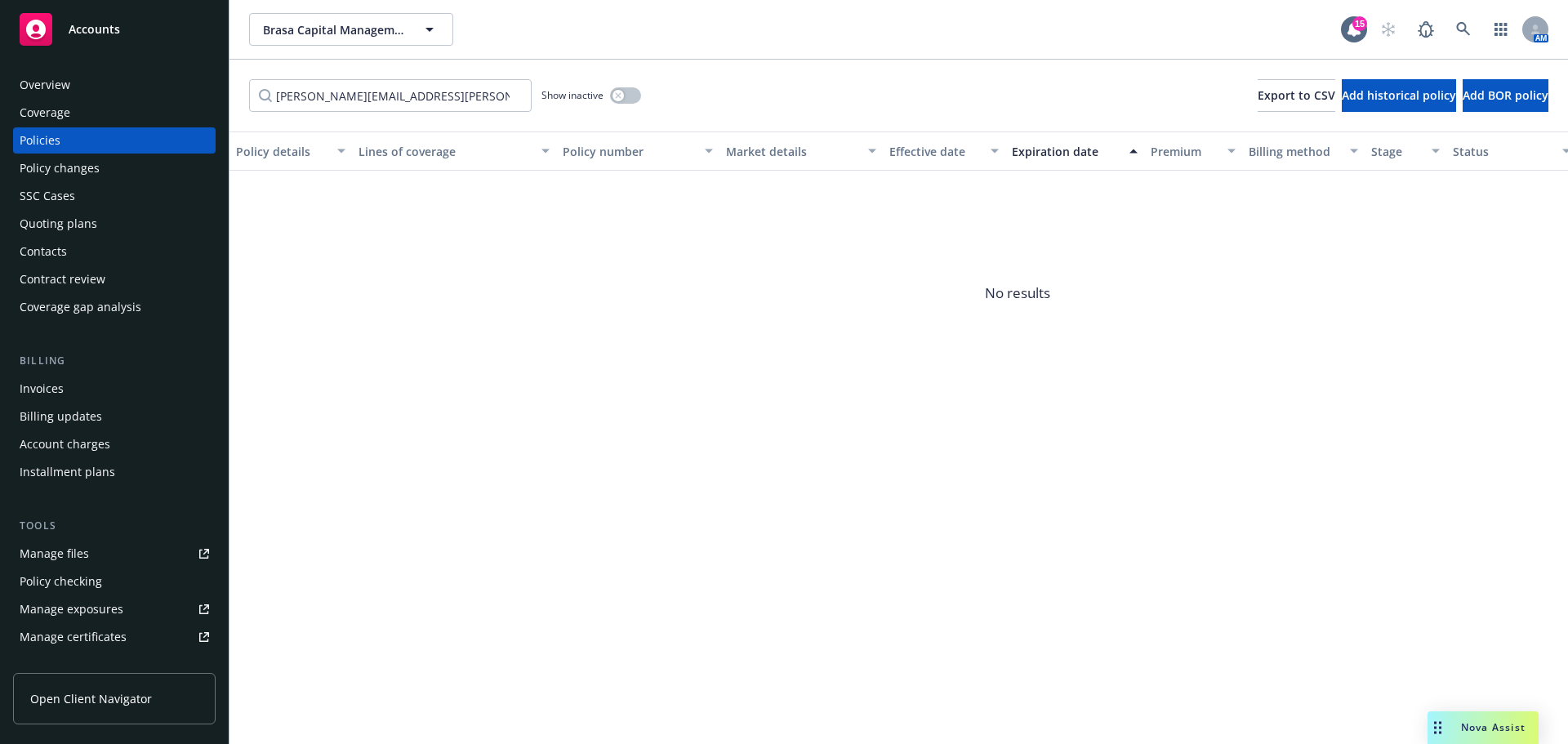
click at [1465, 715] on div "Nova Assist" at bounding box center [1483, 728] width 111 height 32
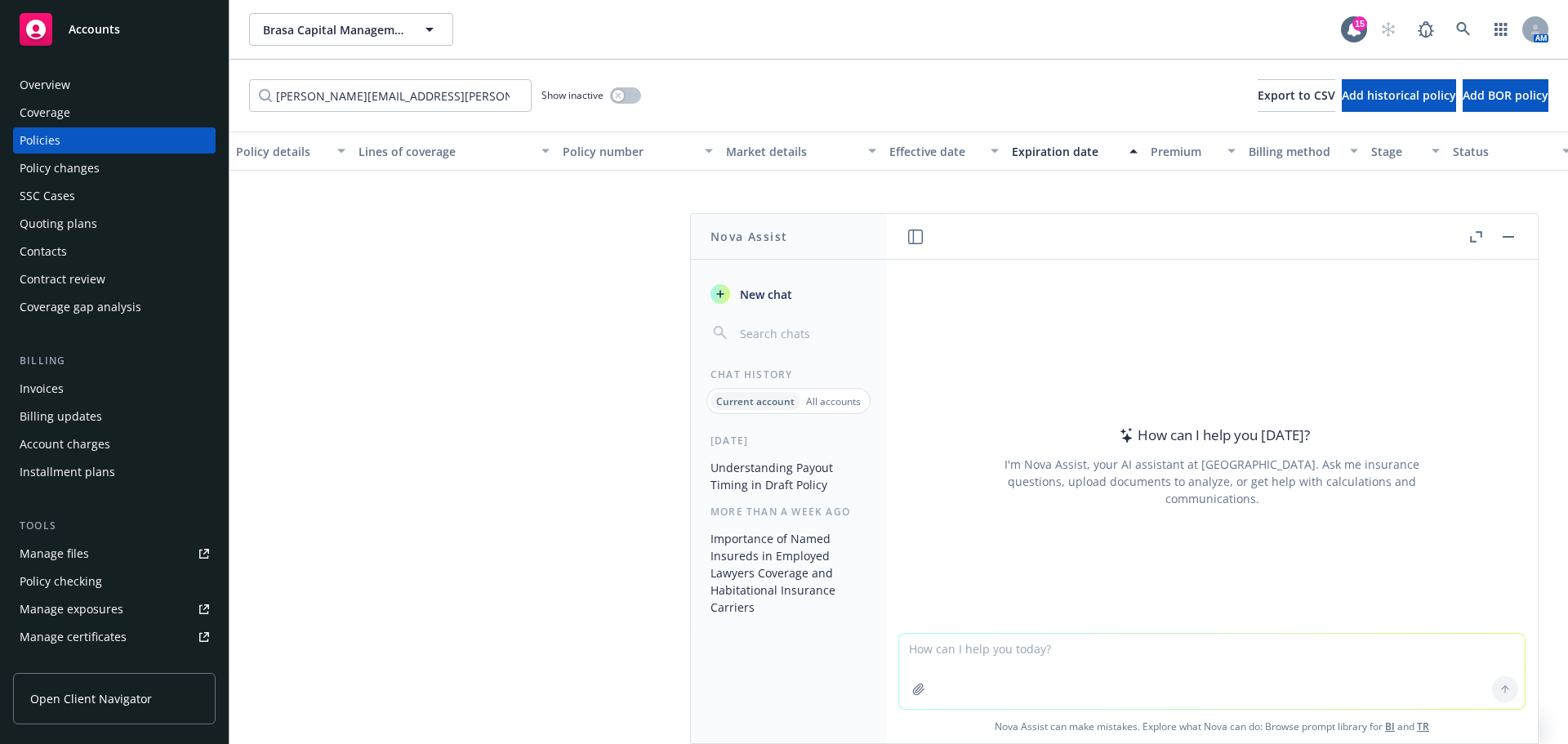
click at [1198, 662] on textarea at bounding box center [1211, 671] width 625 height 75
type textarea "How to tell difference between ISO and not ISO form?"
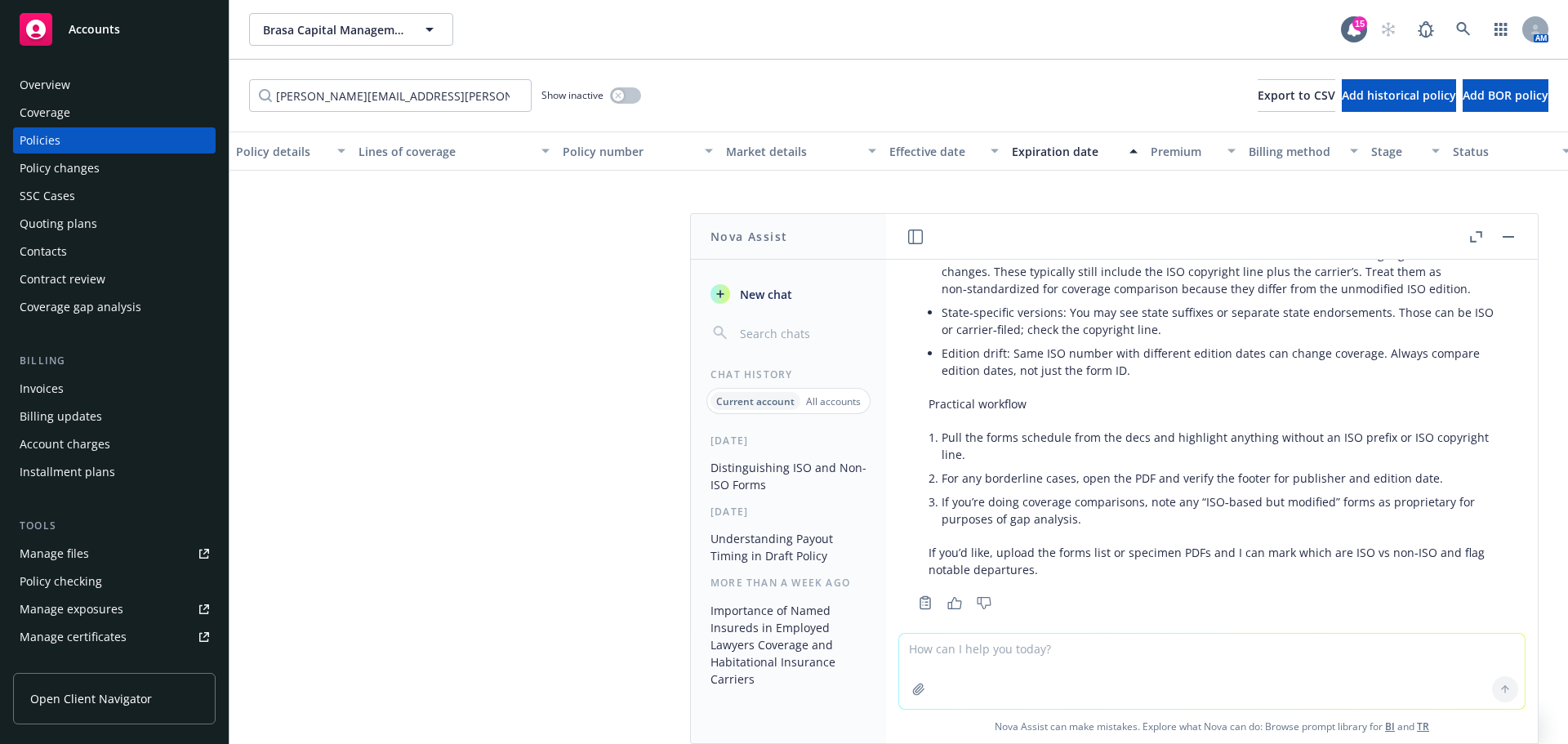
scroll to position [1276, 0]
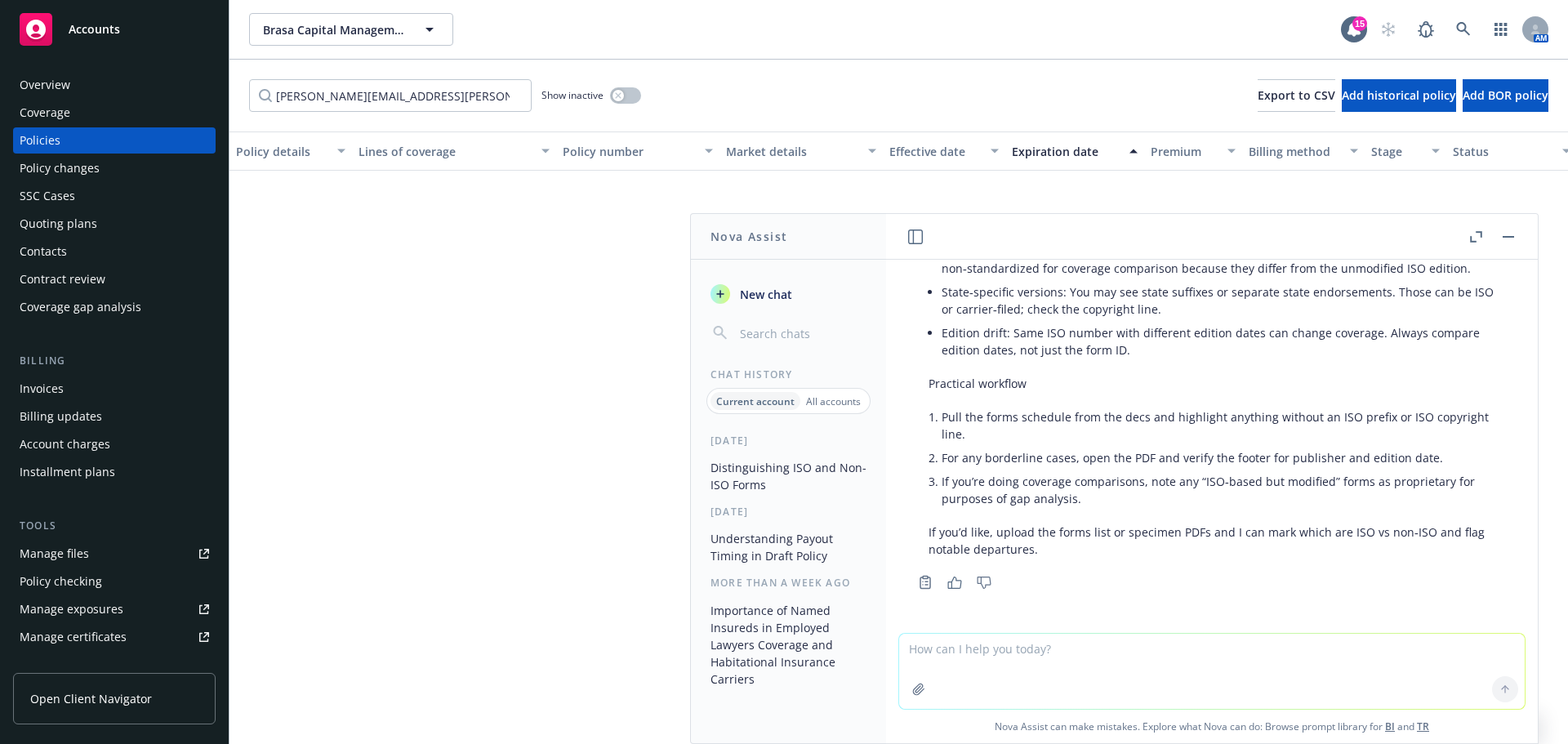
click at [1065, 666] on textarea at bounding box center [1211, 671] width 625 height 75
type textarea "Which form is better?"
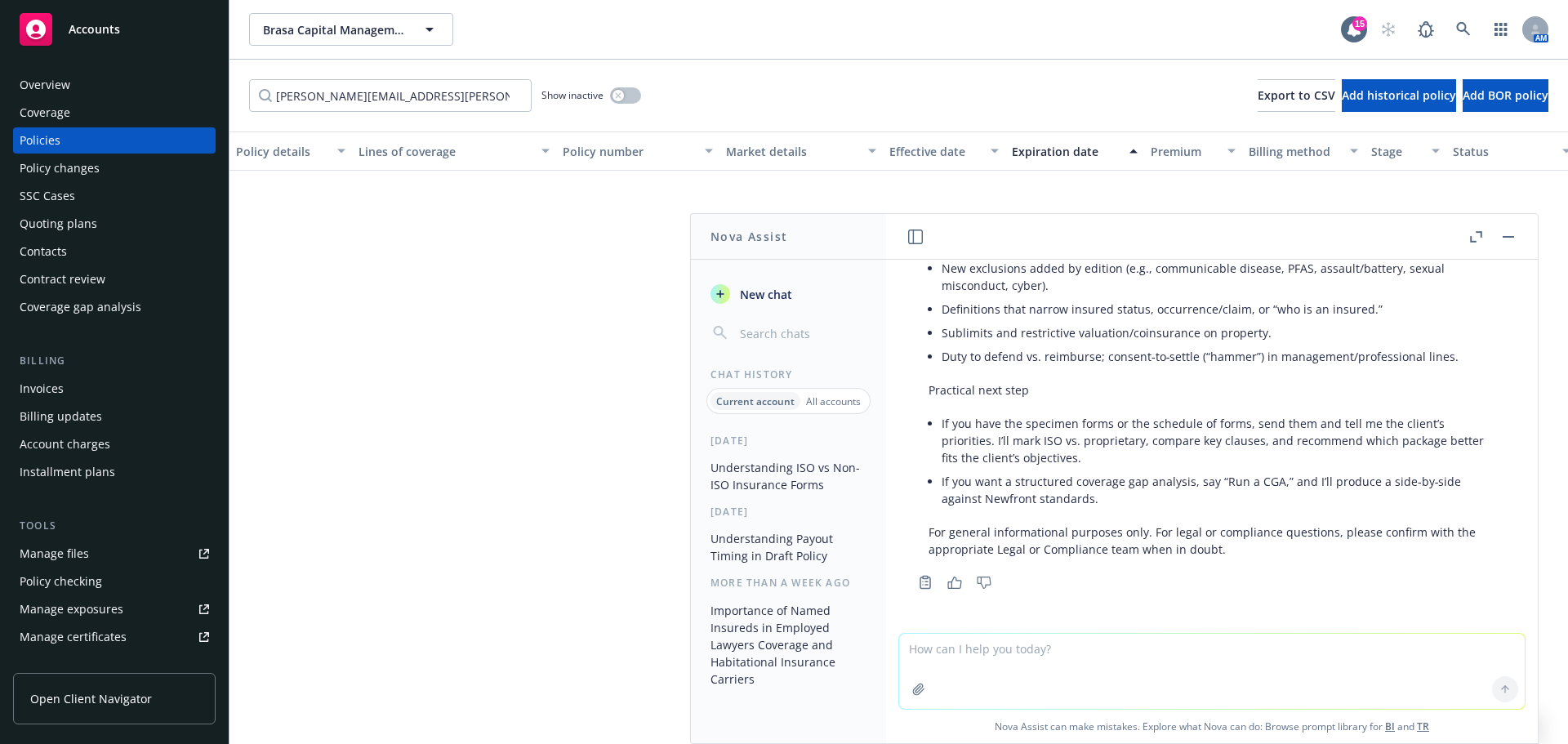
scroll to position [2219, 0]
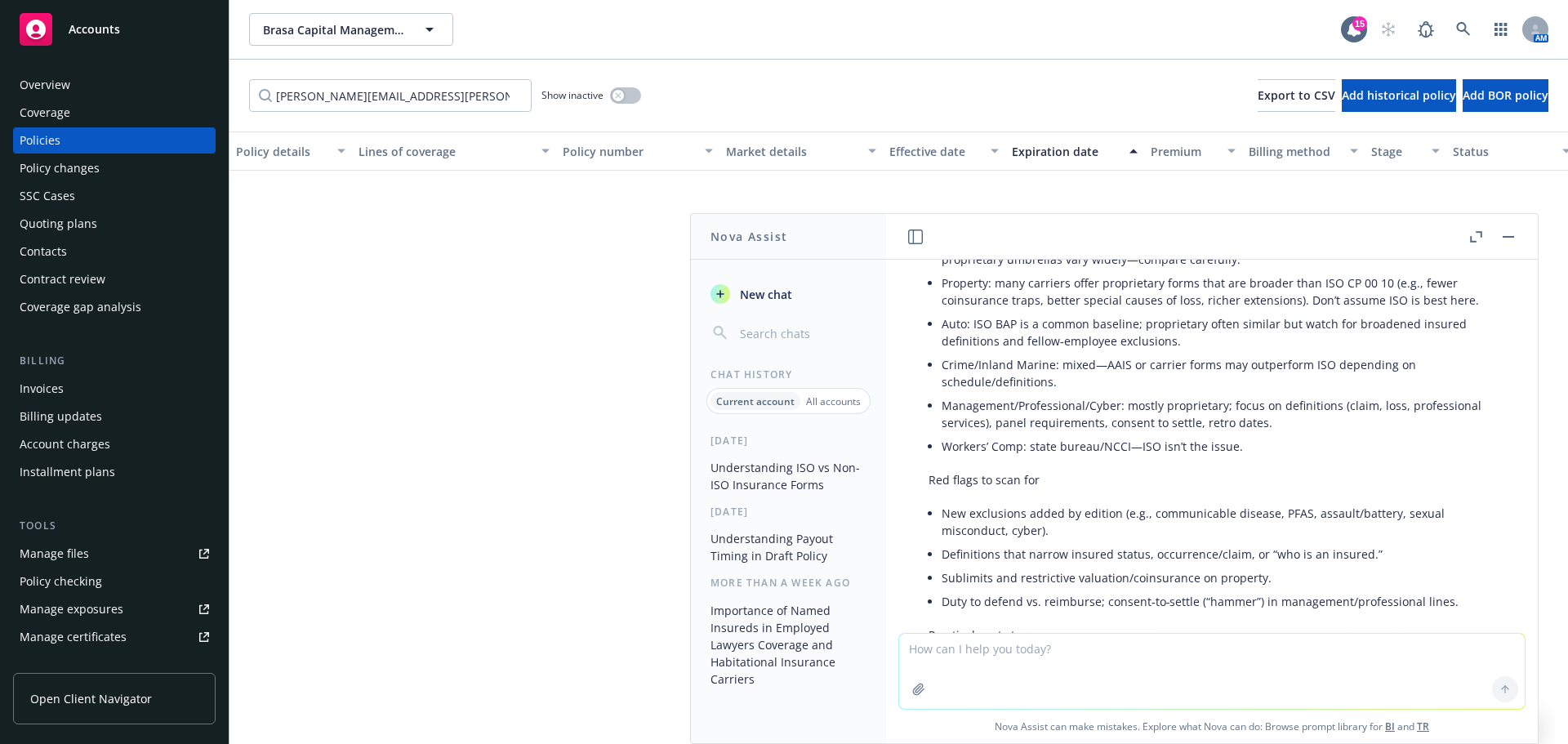
click at [1507, 233] on button "button" at bounding box center [1508, 236] width 20 height 20
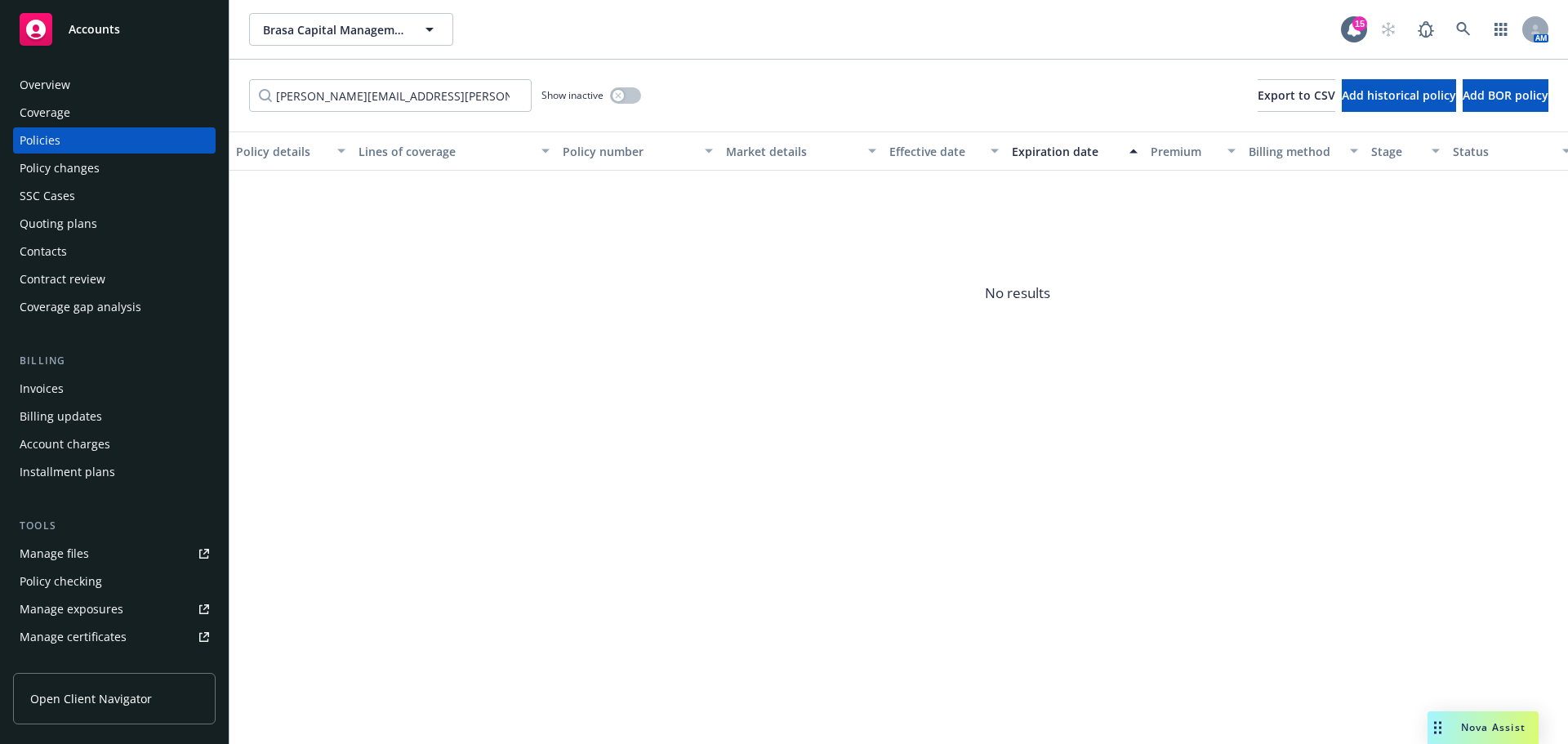
click at [1494, 728] on span "Nova Assist" at bounding box center [1493, 727] width 64 height 14
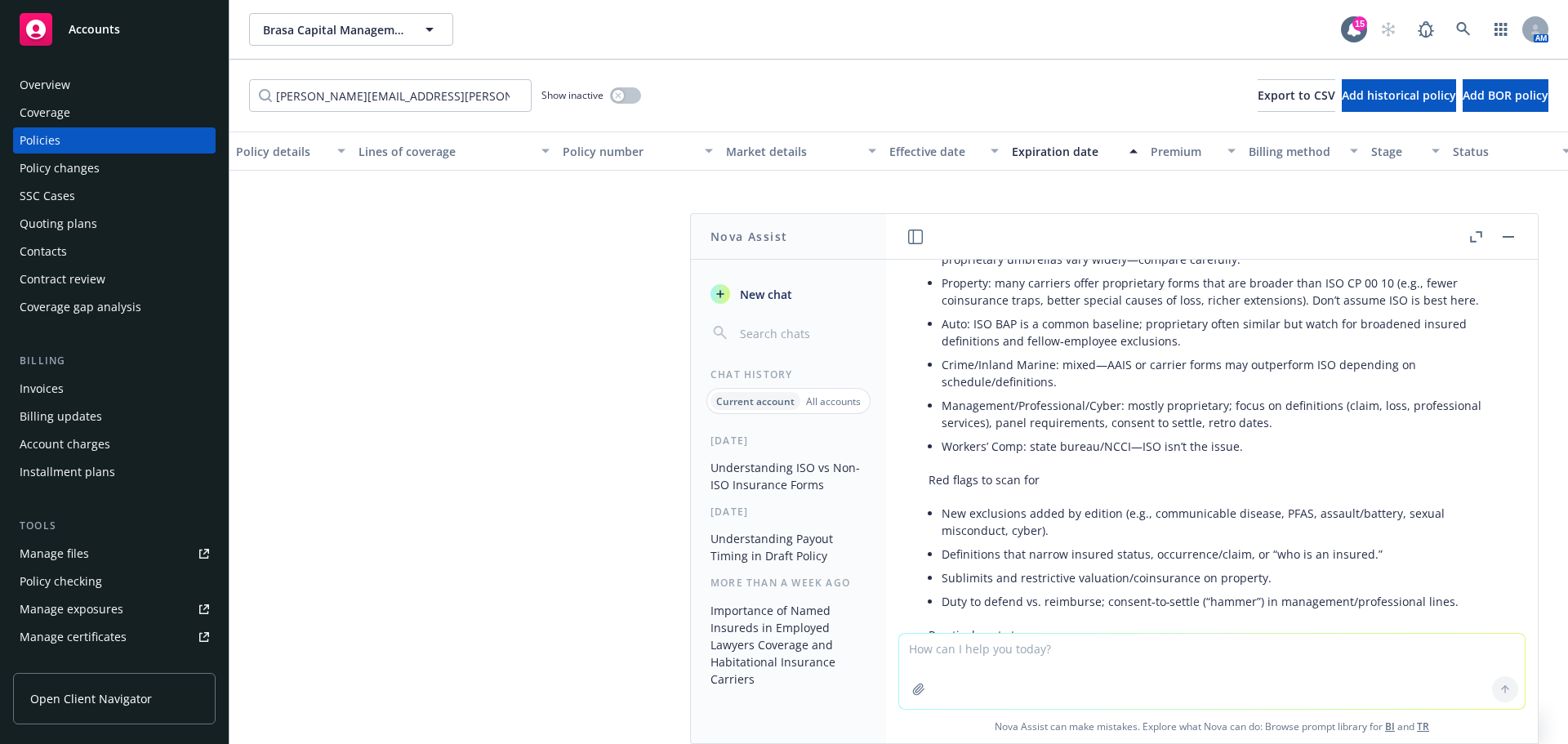
click at [1250, 650] on textarea at bounding box center [1211, 671] width 625 height 75
type textarea "What does deductible excess of 5% mean for earthquake?"
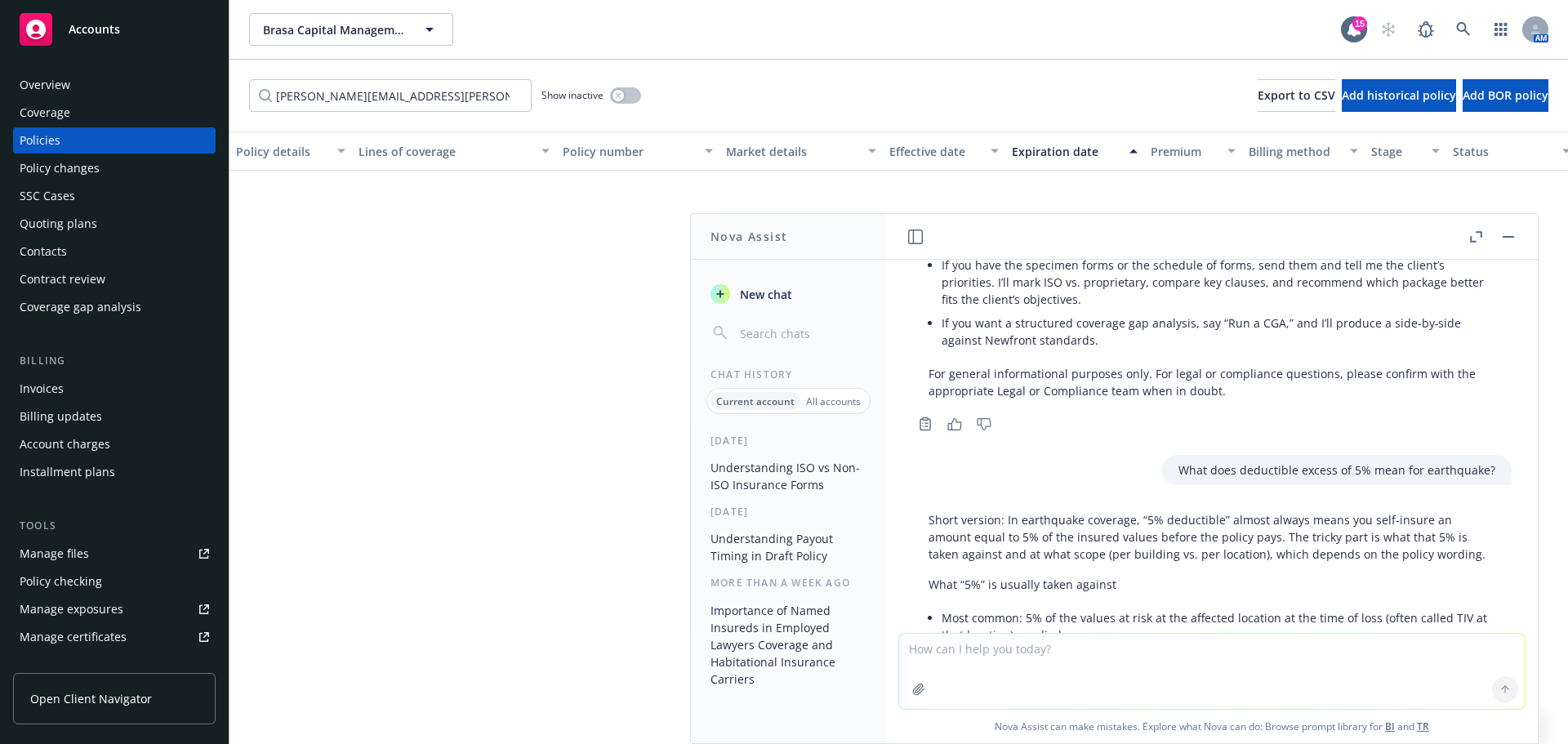
scroll to position [2704, 0]
